Goal: Information Seeking & Learning: Learn about a topic

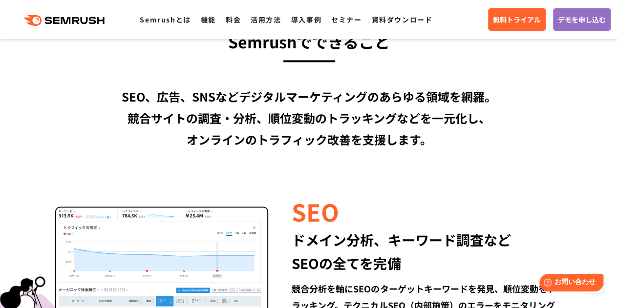
scroll to position [761, 0]
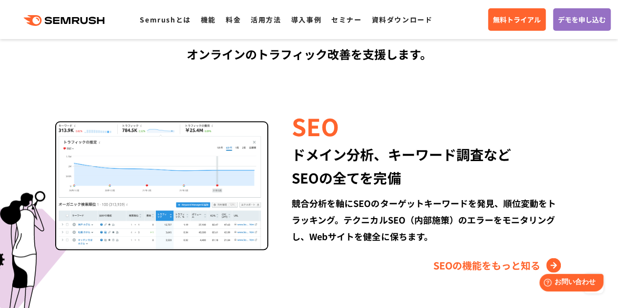
scroll to position [881, 0]
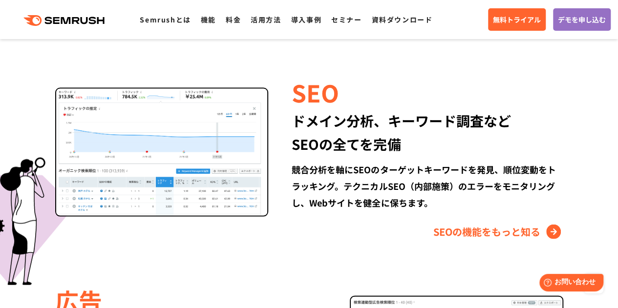
click at [380, 146] on div "ドメイン分析、キーワード調査など SEOの全てを完備" at bounding box center [426, 131] width 271 height 47
click at [352, 217] on div "SEO ドメイン分析、キーワード調査など SEOの全てを完備 競合分析を軸にSEOのターゲットキーワードを発見、順位変動をトラッキング。テクニカルSEO（内部…" at bounding box center [415, 157] width 294 height 164
click at [319, 232] on div "SEOの機能をもっと知る" at bounding box center [426, 232] width 271 height 16
click at [300, 229] on div "SEOの機能をもっと知る" at bounding box center [426, 232] width 271 height 16
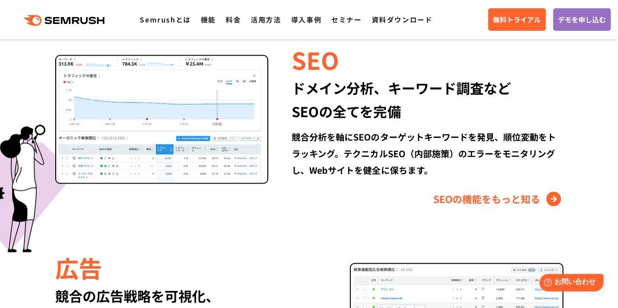
scroll to position [914, 0]
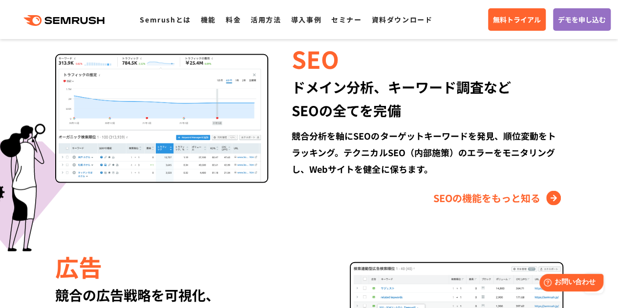
click at [368, 127] on div "競合分析を軸にSEOのターゲットキーワードを発見、順位変動をトラッキング。テクニカルSEO（内部施策）のエラーをモニタリングし、Webサイトを健全に保ちます。" at bounding box center [426, 152] width 271 height 50
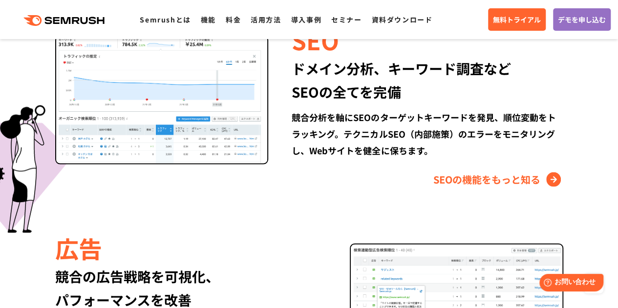
click at [312, 163] on div "SEO ドメイン分析、キーワード調査など SEOの全てを完備 競合分析を軸にSEOのターゲットキーワードを発見、順位変動をトラッキング。テクニカルSEO（内部…" at bounding box center [415, 105] width 294 height 164
click at [486, 179] on link "SEOの機能をもっと知る" at bounding box center [498, 180] width 130 height 16
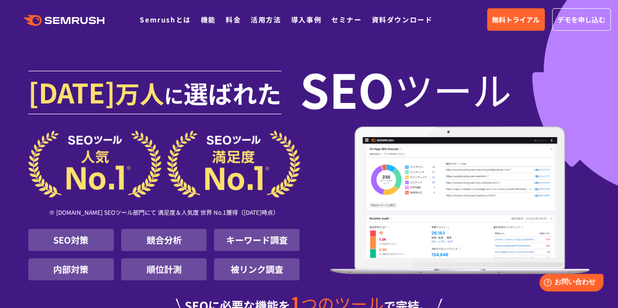
scroll to position [119, 0]
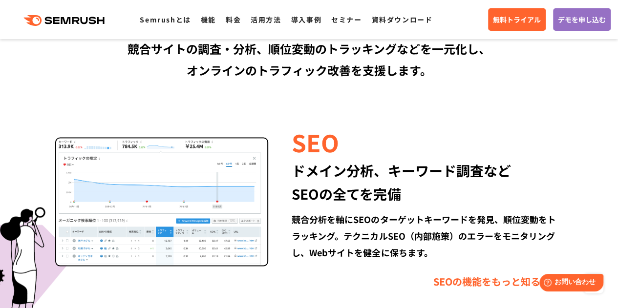
scroll to position [827, 0]
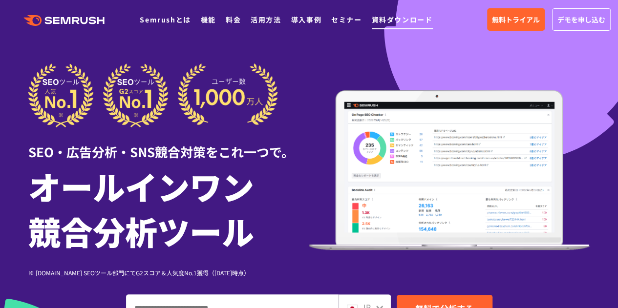
click at [410, 24] on link "資料ダウンロード" at bounding box center [401, 20] width 61 height 10
